Goal: Information Seeking & Learning: Check status

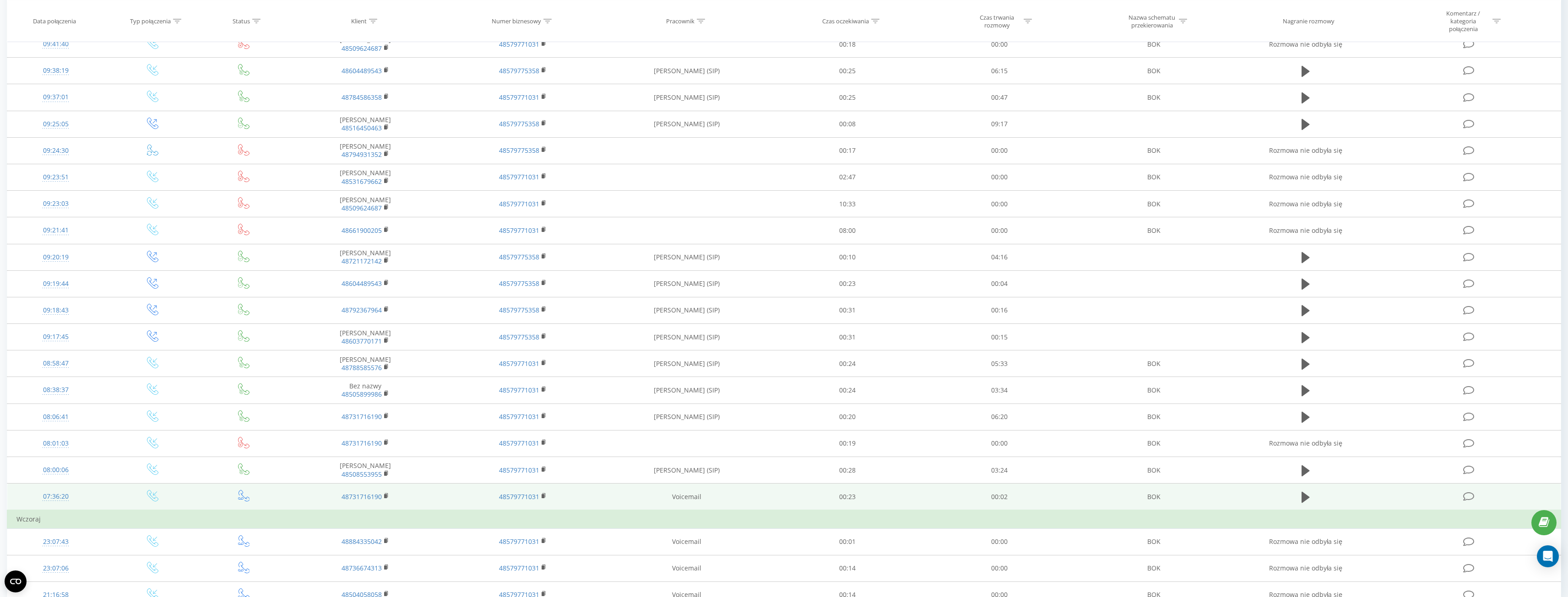
scroll to position [174, 0]
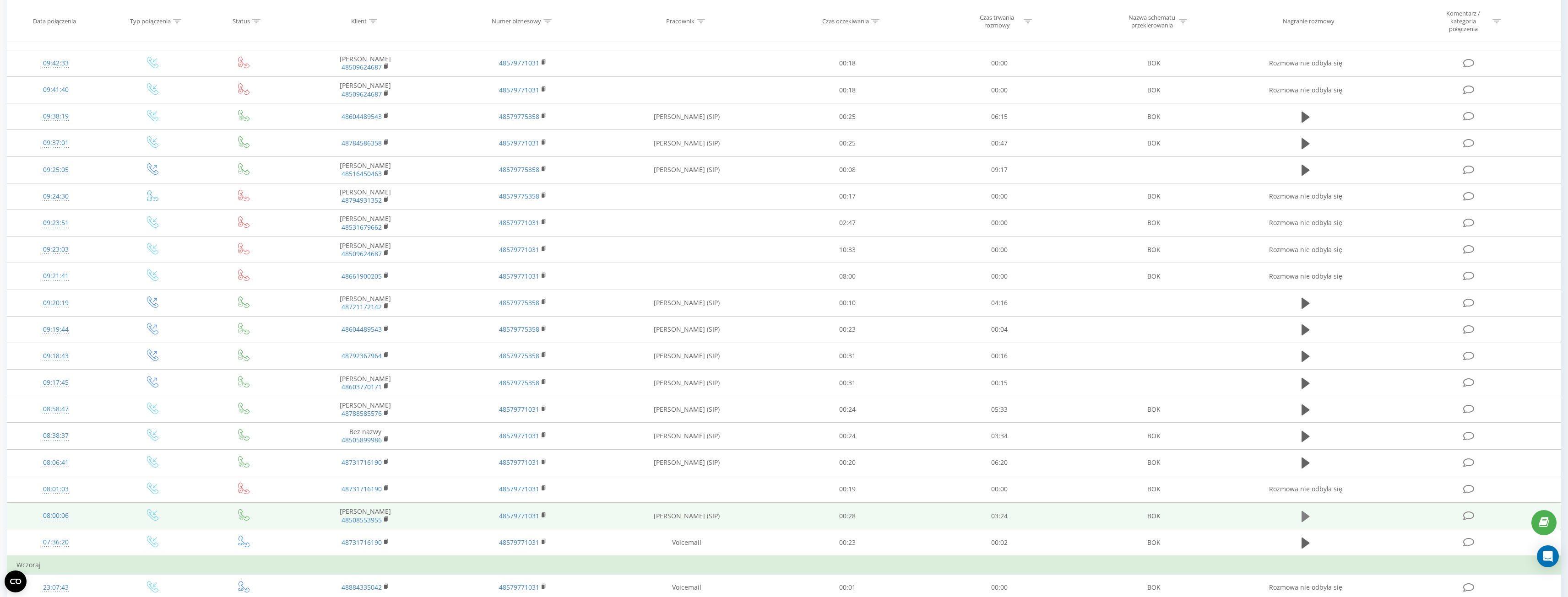
click at [1305, 520] on icon at bounding box center [1305, 516] width 8 height 11
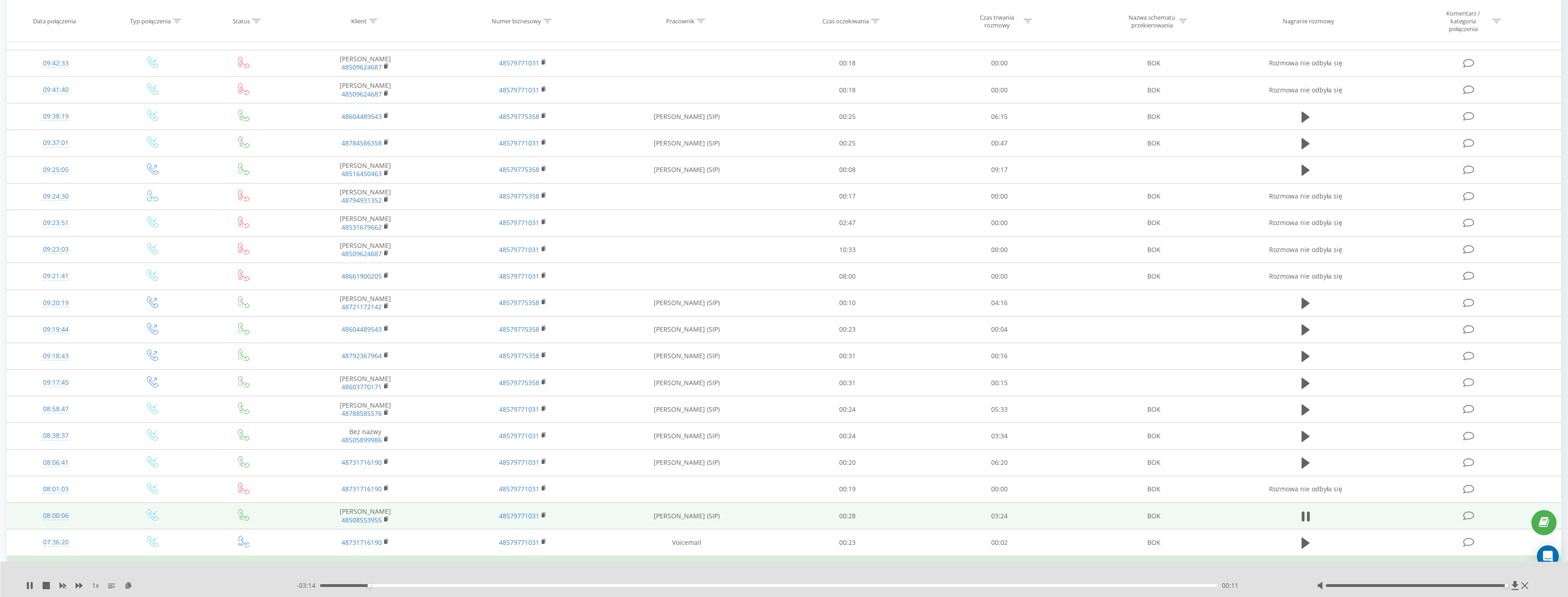
drag, startPoint x: 1442, startPoint y: 586, endPoint x: 1507, endPoint y: 582, distance: 65.1
click at [1507, 582] on div at bounding box center [1424, 586] width 214 height 9
click at [1311, 519] on button at bounding box center [1306, 517] width 13 height 13
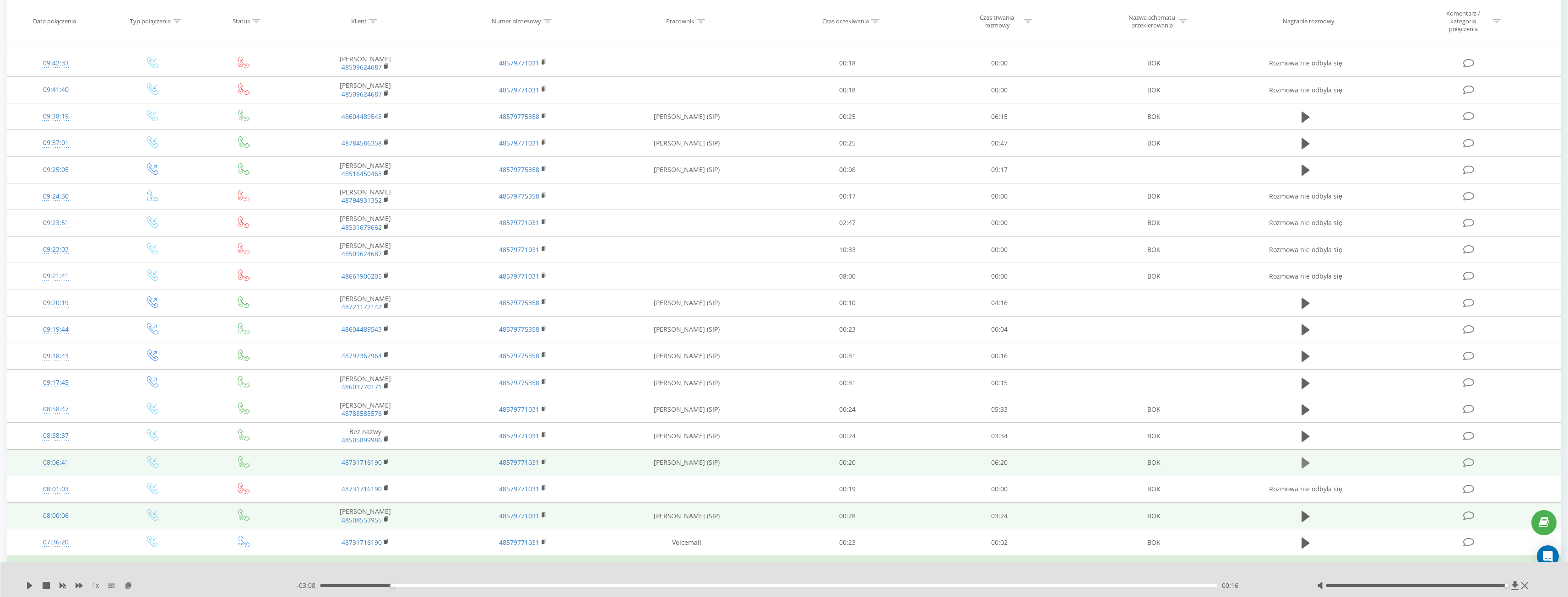
click at [1304, 465] on icon at bounding box center [1305, 463] width 8 height 11
click at [352, 585] on div "00:13" at bounding box center [769, 586] width 897 height 3
click at [405, 587] on div "00:14" at bounding box center [769, 586] width 897 height 3
click at [445, 587] on div "00:37" at bounding box center [769, 586] width 897 height 3
click at [1308, 462] on icon at bounding box center [1309, 462] width 3 height 10
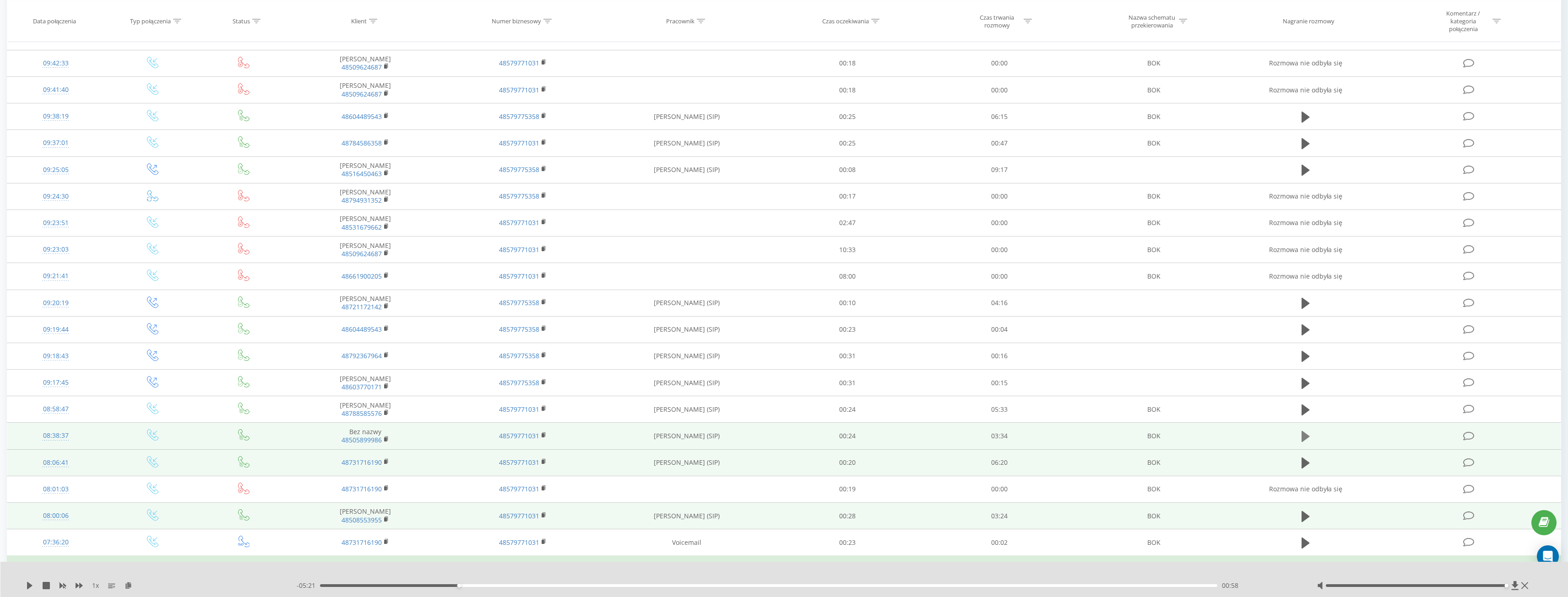
click at [1306, 432] on icon at bounding box center [1305, 436] width 8 height 13
drag, startPoint x: 355, startPoint y: 587, endPoint x: 290, endPoint y: 591, distance: 65.1
click at [290, 591] on div "1 x - 03:27 00:07 00:07" at bounding box center [784, 579] width 1568 height 35
click at [386, 438] on rect at bounding box center [385, 440] width 3 height 4
